Goal: Task Accomplishment & Management: Complete application form

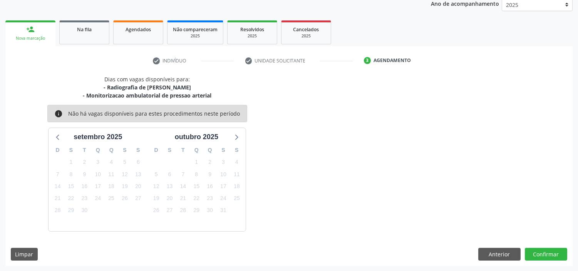
scroll to position [95, 0]
click at [544, 254] on button "Confirmar" at bounding box center [546, 254] width 42 height 13
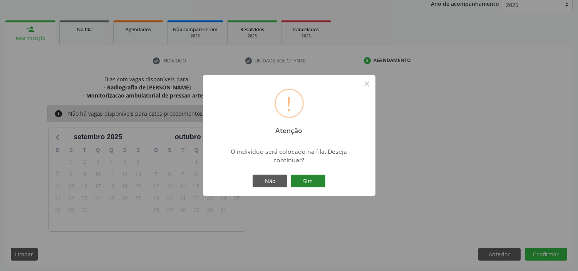
click at [311, 182] on button "Sim" at bounding box center [308, 181] width 35 height 13
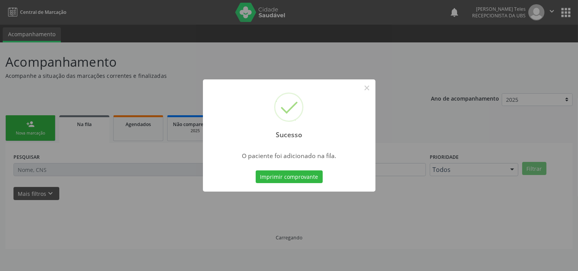
scroll to position [0, 0]
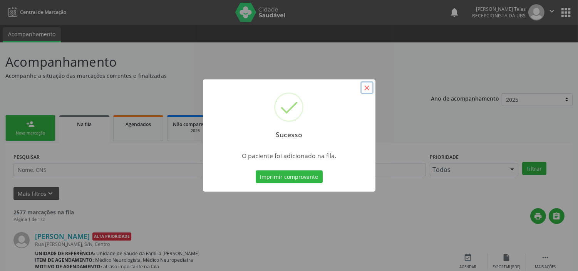
click at [367, 87] on button "×" at bounding box center [367, 87] width 13 height 13
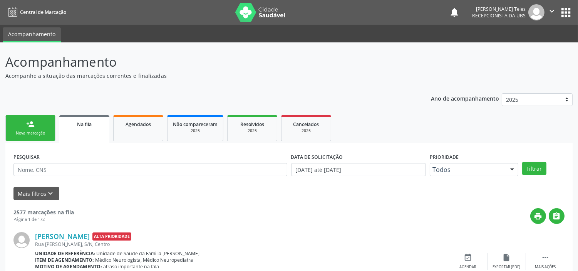
click at [18, 125] on link "person_add Nova marcação" at bounding box center [30, 128] width 50 height 26
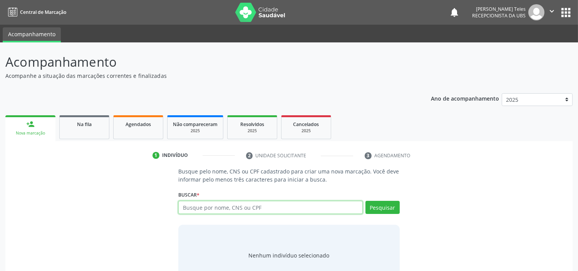
click at [216, 206] on input "text" at bounding box center [270, 207] width 184 height 13
type input "708101153039140"
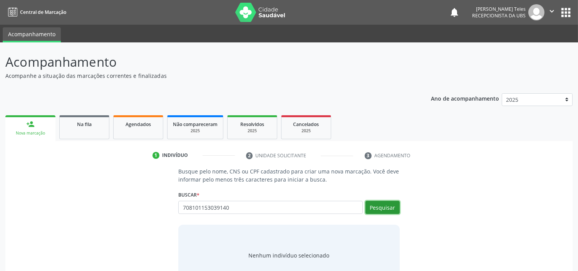
click at [382, 207] on button "Pesquisar" at bounding box center [383, 207] width 34 height 13
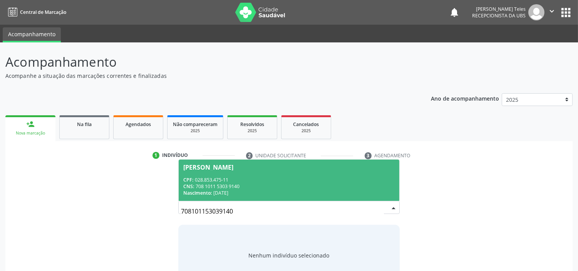
click at [257, 182] on div "CPF: 028.853.475-11" at bounding box center [288, 179] width 211 height 7
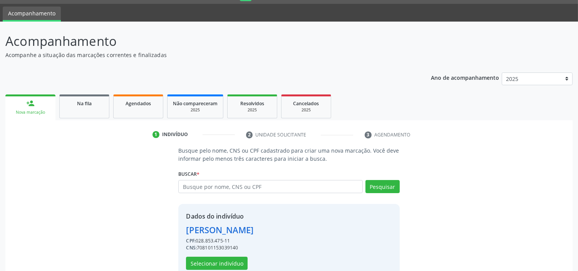
scroll to position [37, 0]
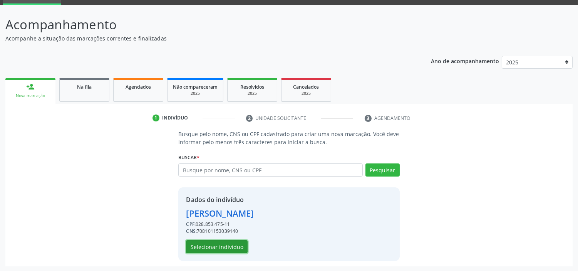
click at [223, 247] on button "Selecionar indivíduo" at bounding box center [217, 246] width 62 height 13
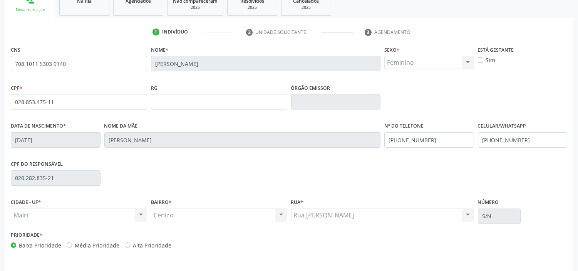
scroll to position [146, 0]
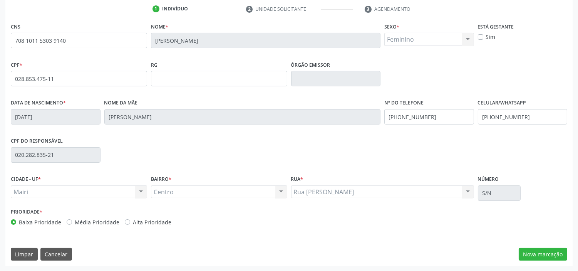
click at [133, 222] on label "Alta Prioridade" at bounding box center [152, 222] width 39 height 8
click at [125, 222] on input "Alta Prioridade" at bounding box center [127, 221] width 5 height 7
radio input "true"
click at [534, 257] on button "Nova marcação" at bounding box center [543, 254] width 49 height 13
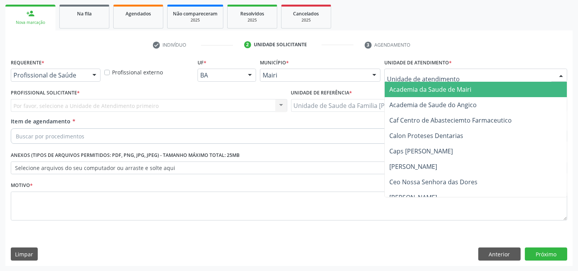
type input "j"
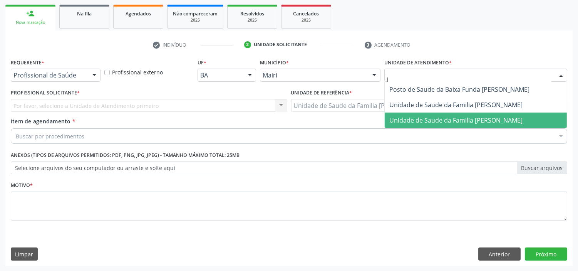
click at [408, 119] on span "Unidade de Saude da Familia [PERSON_NAME]" at bounding box center [456, 120] width 133 height 8
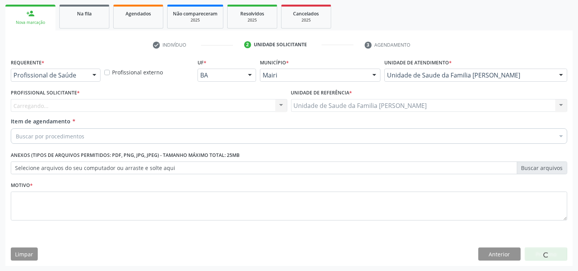
click at [59, 102] on div "Carregando... Nenhum resultado encontrado para: " " Não há nenhuma opção para s…" at bounding box center [149, 105] width 277 height 13
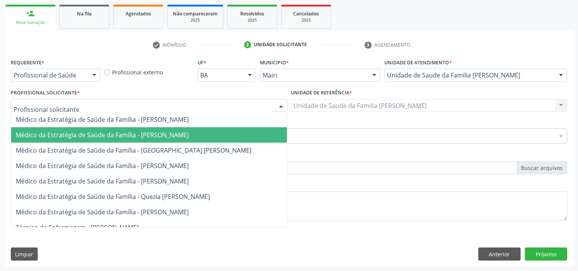
click at [64, 132] on span "Médico da Estratégia de Saúde da Família - [PERSON_NAME]" at bounding box center [102, 135] width 173 height 8
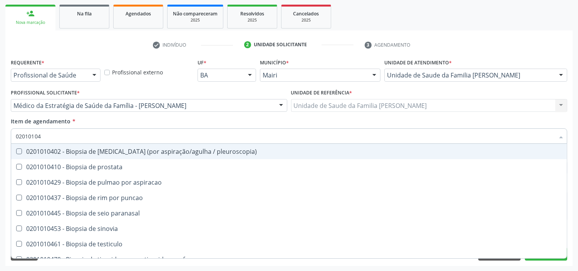
type input "020101047"
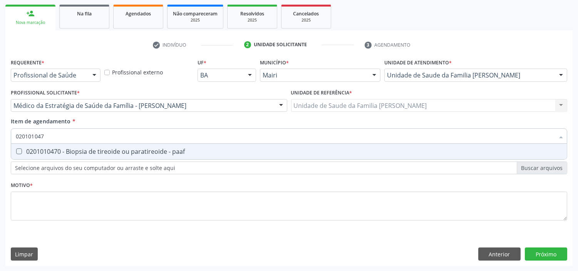
click at [72, 154] on div "0201010470 - Biopsia de tireoide ou paratireoide - paaf" at bounding box center [289, 151] width 547 height 6
checkbox paaf "true"
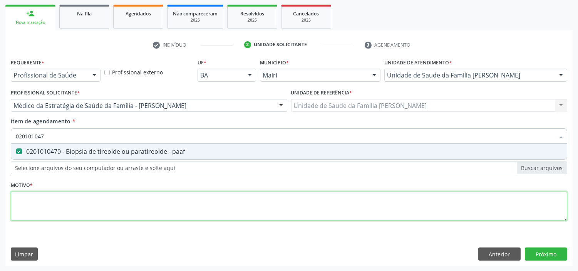
click at [52, 195] on div "Requerente * Profissional de Saúde Profissional de Saúde Paciente Nenhum result…" at bounding box center [289, 144] width 557 height 175
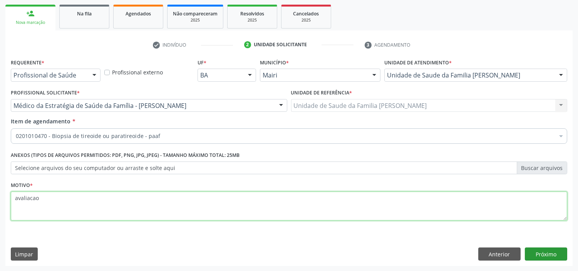
type textarea "avaliacao"
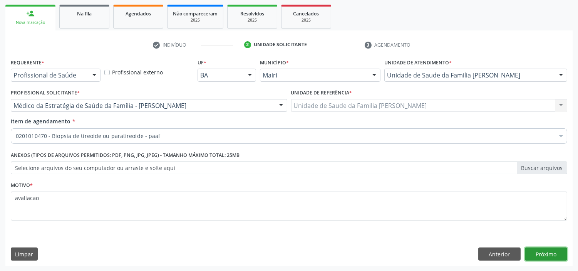
click at [545, 254] on button "Próximo" at bounding box center [546, 253] width 42 height 13
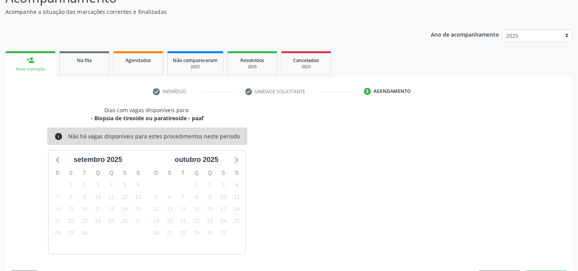
scroll to position [87, 0]
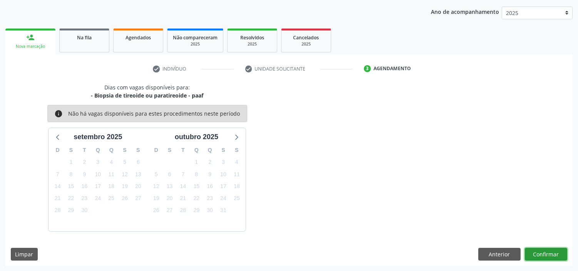
click at [544, 252] on button "Confirmar" at bounding box center [546, 254] width 42 height 13
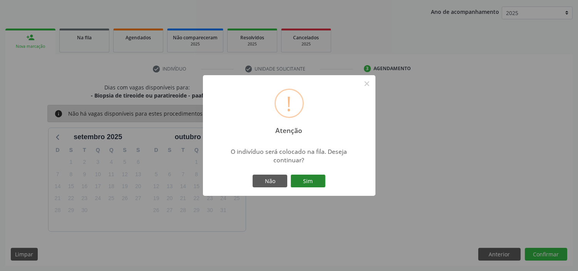
click at [310, 179] on button "Sim" at bounding box center [308, 181] width 35 height 13
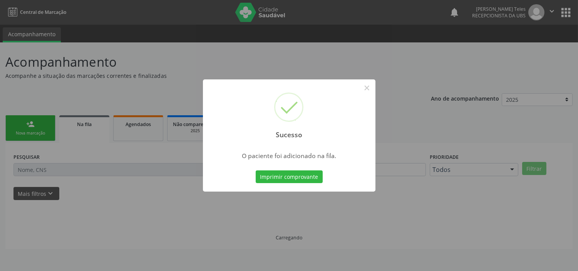
scroll to position [0, 0]
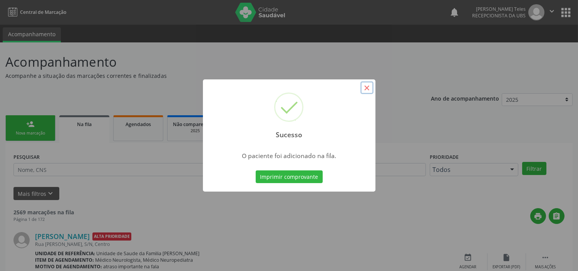
click at [365, 91] on button "×" at bounding box center [367, 87] width 13 height 13
